Goal: Navigation & Orientation: Find specific page/section

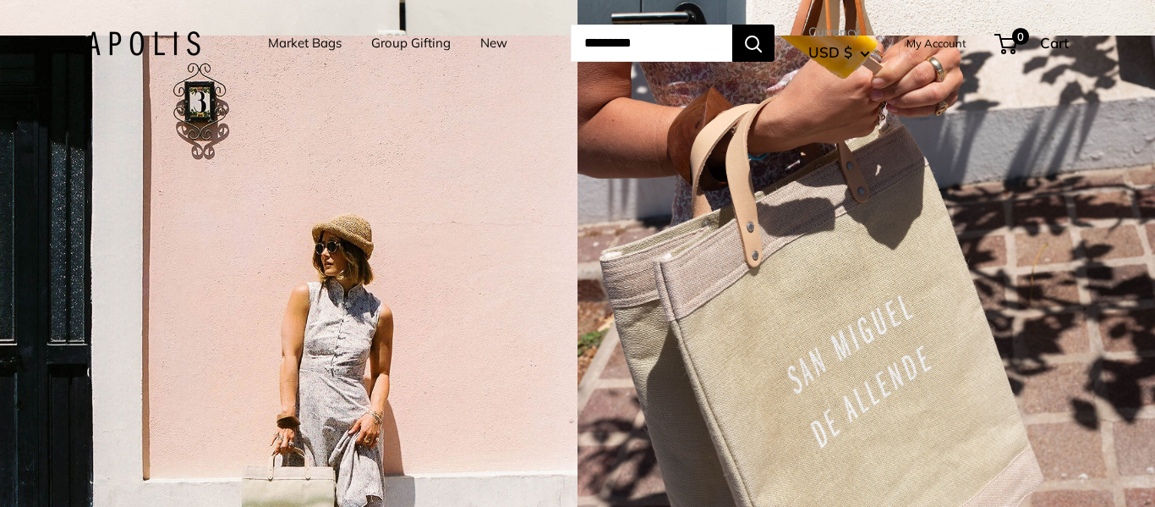
click at [1154, 87] on div "2 / 5" at bounding box center [867, 253] width 578 height 507
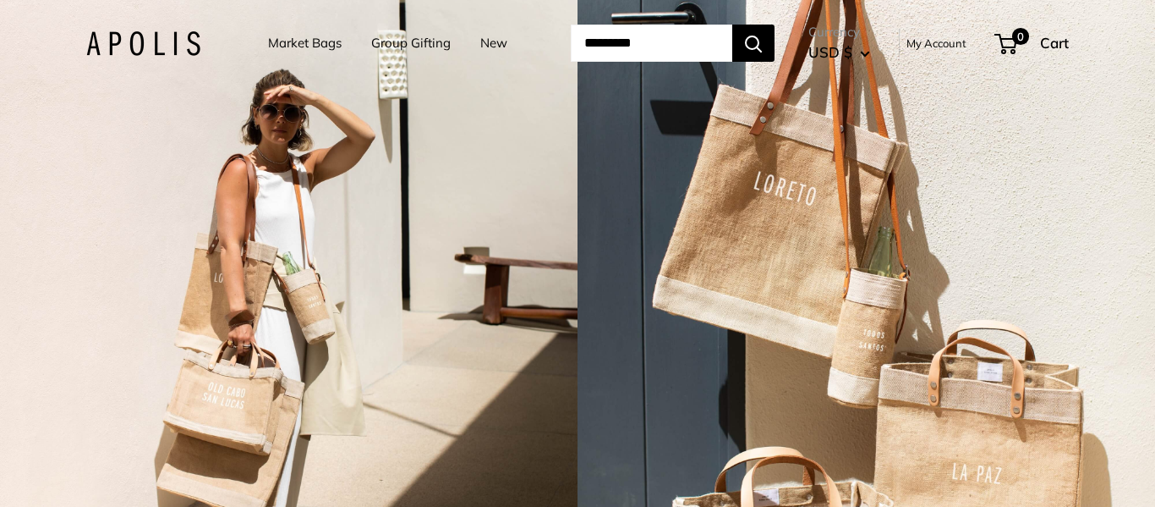
click at [480, 39] on link "New" at bounding box center [493, 43] width 27 height 24
